Goal: Transaction & Acquisition: Purchase product/service

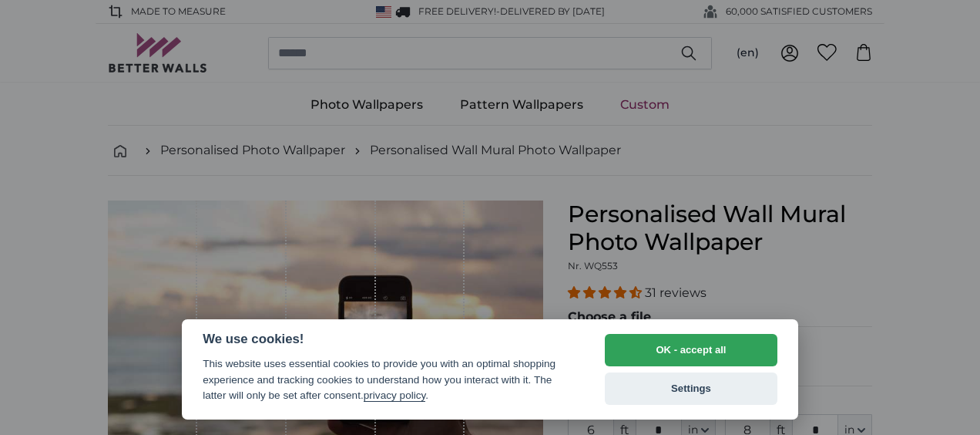
select select "**"
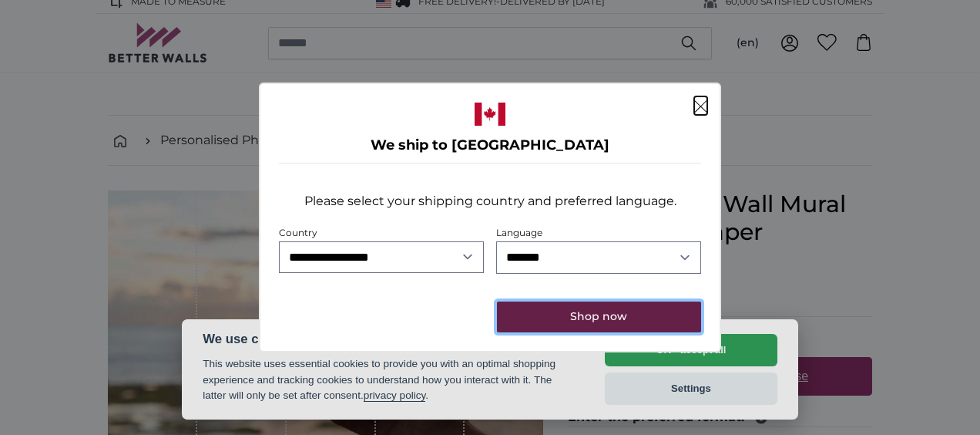
click at [609, 321] on button "Shop now" at bounding box center [599, 316] width 204 height 31
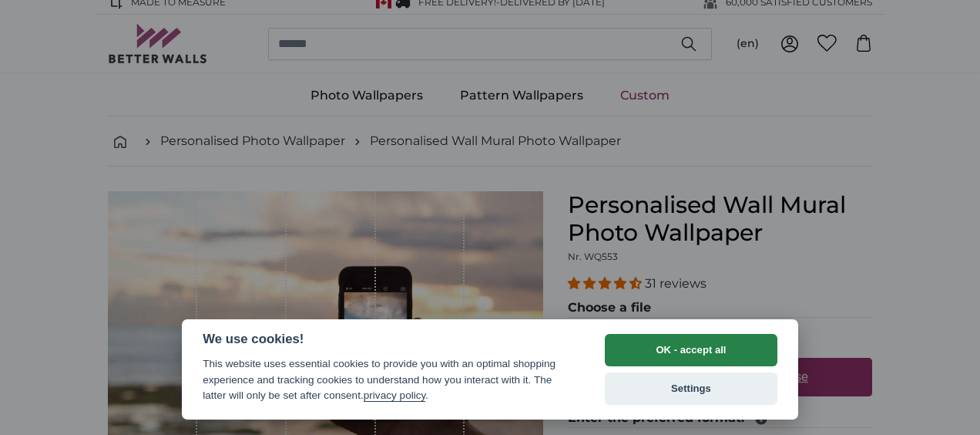
click at [694, 347] on button "OK - accept all" at bounding box center [691, 350] width 173 height 32
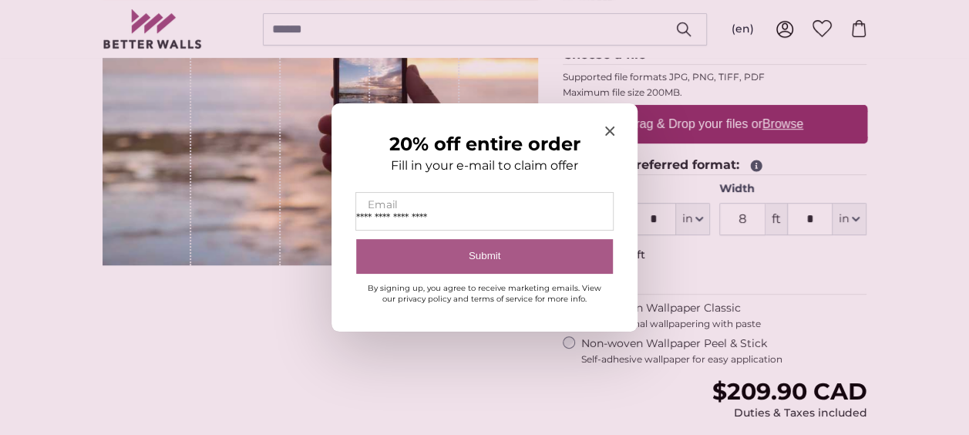
type input "**********"
click at [492, 254] on button "Submit" at bounding box center [484, 256] width 257 height 35
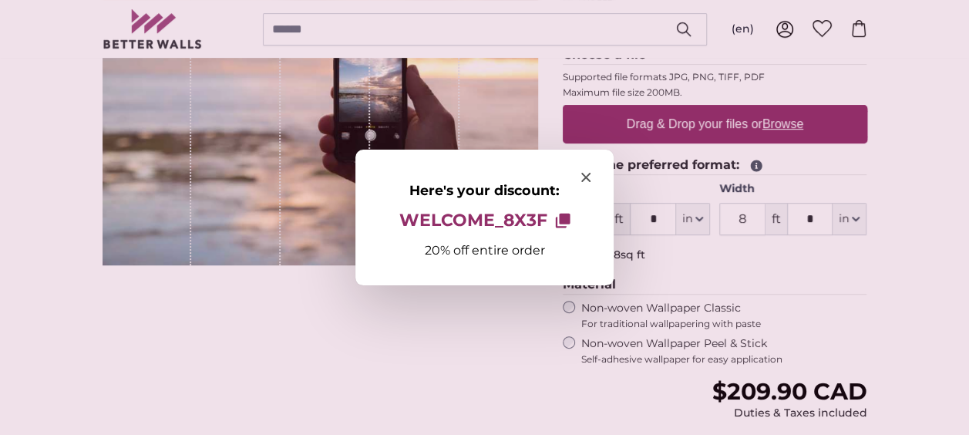
drag, startPoint x: 401, startPoint y: 214, endPoint x: 479, endPoint y: 230, distance: 79.3
click at [479, 230] on span "WELCOME_8X3F" at bounding box center [473, 220] width 148 height 20
drag, startPoint x: 480, startPoint y: 222, endPoint x: 442, endPoint y: 214, distance: 38.5
click at [442, 214] on span "WELCOME_8X3F" at bounding box center [473, 220] width 148 height 20
click at [496, 217] on span "WELCOME_8X3F" at bounding box center [473, 220] width 148 height 20
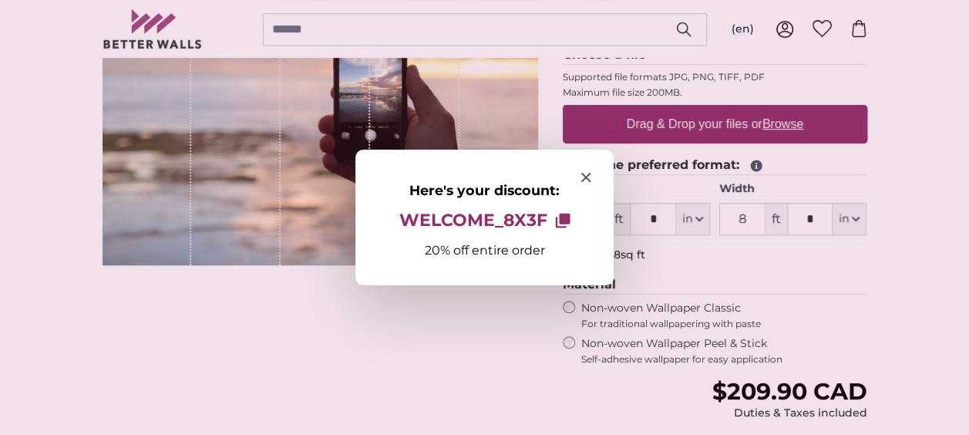
click at [560, 215] on icon "Here's your discount:" at bounding box center [564, 218] width 11 height 11
drag, startPoint x: 560, startPoint y: 215, endPoint x: 483, endPoint y: 341, distance: 147.4
click at [483, 341] on div at bounding box center [484, 217] width 969 height 435
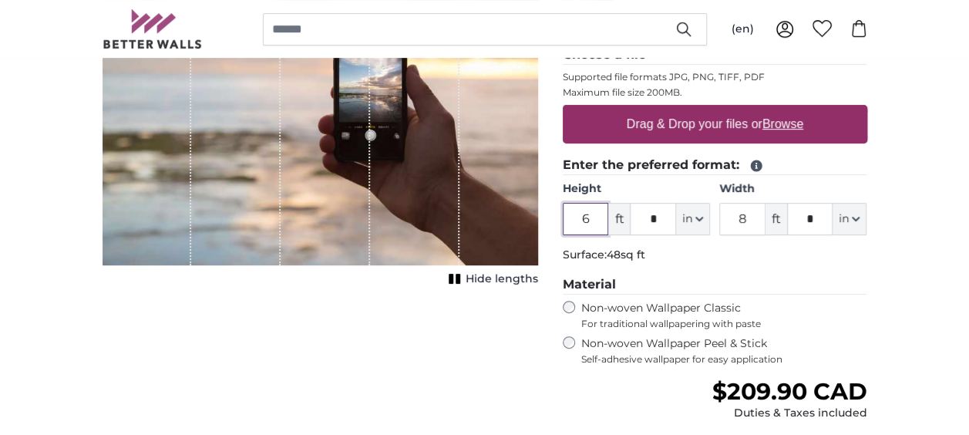
click at [598, 223] on input "6" at bounding box center [586, 219] width 46 height 32
type input "8"
click at [653, 212] on input "*" at bounding box center [653, 219] width 46 height 32
type input "*"
click at [751, 217] on input "8" at bounding box center [742, 219] width 46 height 32
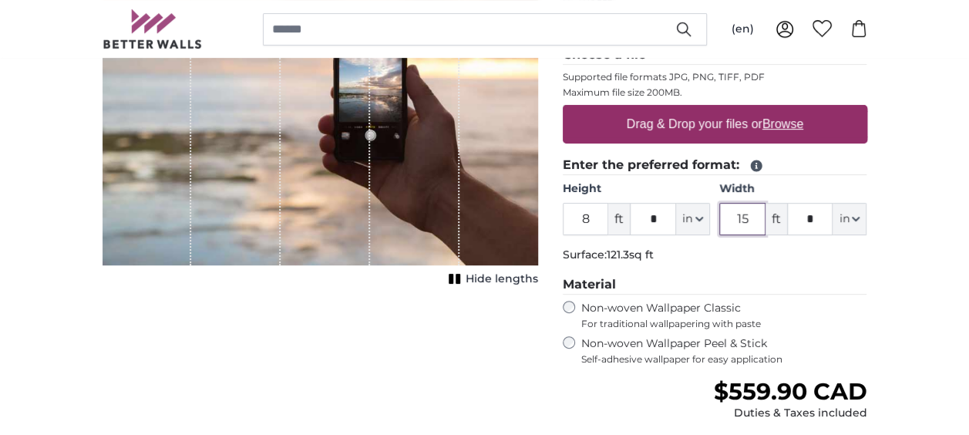
type input "15"
click at [818, 219] on input "*" at bounding box center [810, 219] width 46 height 32
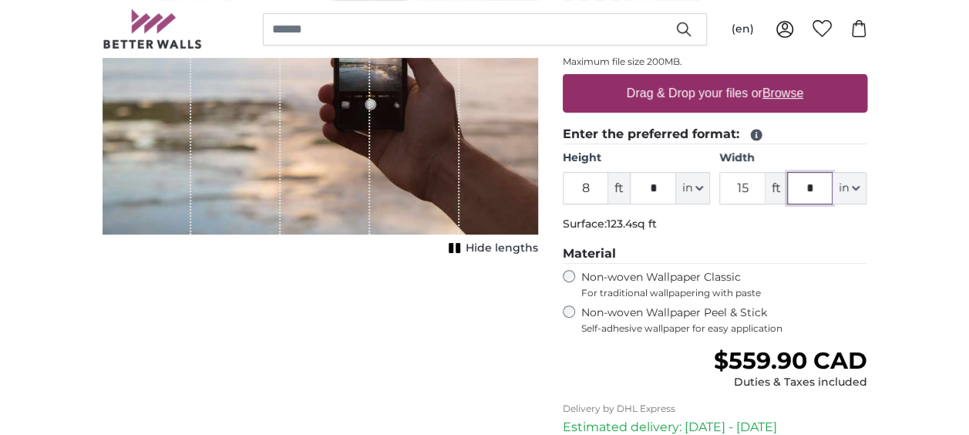
type input "*"
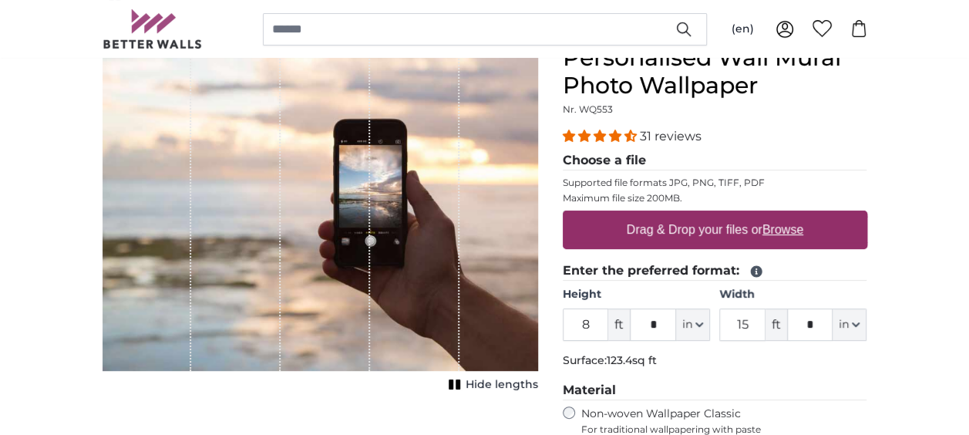
scroll to position [168, 0]
